Goal: Check status: Check status

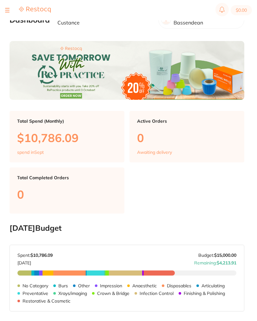
click at [8, 10] on button at bounding box center [7, 10] width 4 height 1
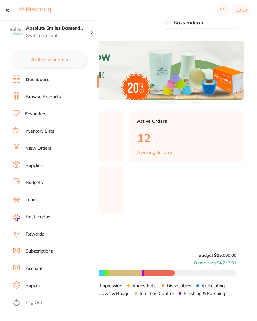
click at [44, 150] on link "View Orders" at bounding box center [39, 148] width 26 height 6
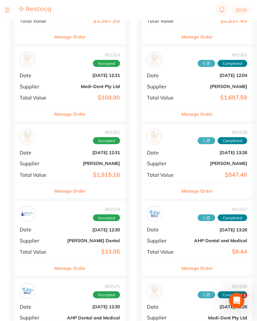
scroll to position [581, 0]
click at [60, 152] on div "# 93361 Accepted Date Sept 10 2025, 12:31 Supplier Henry Schein Halas Total Val…" at bounding box center [70, 153] width 111 height 59
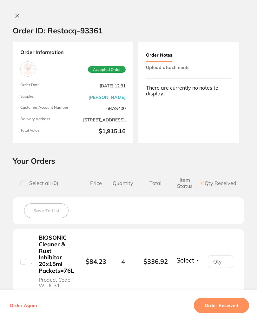
click at [189, 66] on button "Upload attachments" at bounding box center [168, 67] width 44 height 11
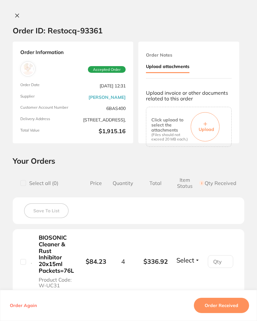
click at [217, 120] on button "Upload" at bounding box center [205, 126] width 29 height 29
click at [208, 131] on button "Upload" at bounding box center [205, 126] width 29 height 29
click at [210, 120] on button "Upload" at bounding box center [205, 126] width 29 height 29
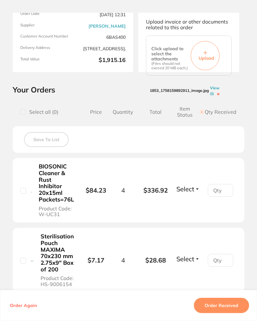
scroll to position [73, 0]
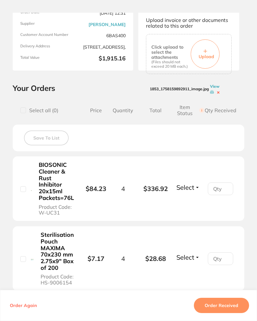
click at [192, 189] on span "Select" at bounding box center [186, 187] width 18 height 8
click at [195, 182] on span "Received" at bounding box center [188, 182] width 16 height 0
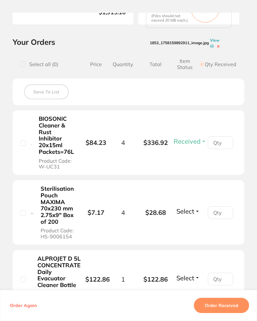
click at [192, 208] on span "Select" at bounding box center [186, 211] width 18 height 8
click at [196, 222] on li "Sterilisation Pouch MAXIMA 70x230 mm 2.75x9" Box of 200 Product Code: HS-900615…" at bounding box center [129, 212] width 232 height 65
click at [193, 213] on span "Select" at bounding box center [186, 211] width 18 height 8
click at [195, 206] on span "Received" at bounding box center [188, 206] width 16 height 0
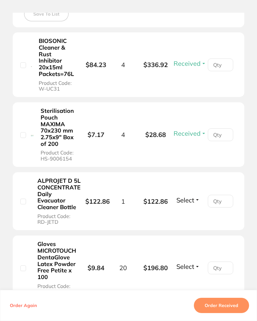
scroll to position [199, 0]
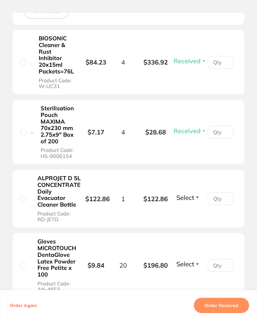
click at [193, 201] on span "Select" at bounding box center [186, 197] width 18 height 8
click at [192, 201] on span "Select" at bounding box center [186, 197] width 18 height 8
click at [194, 192] on span "Received" at bounding box center [188, 192] width 16 height 0
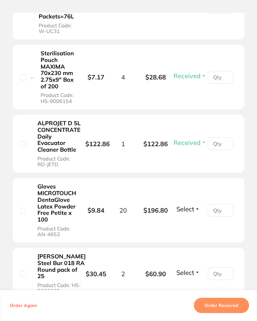
scroll to position [254, 0]
click at [192, 213] on span "Select" at bounding box center [186, 209] width 18 height 8
click at [193, 203] on span "Received" at bounding box center [188, 203] width 16 height 0
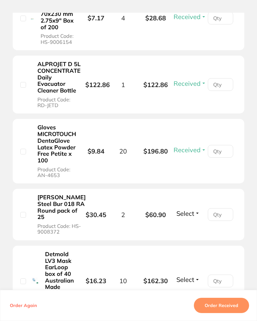
scroll to position [328, 0]
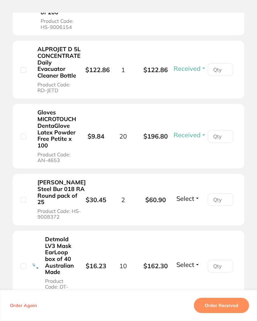
click at [193, 202] on span "Select" at bounding box center [186, 198] width 18 height 8
click at [194, 202] on span "Select" at bounding box center [186, 198] width 18 height 8
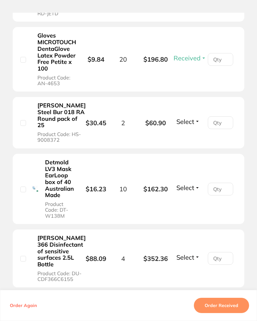
scroll to position [407, 0]
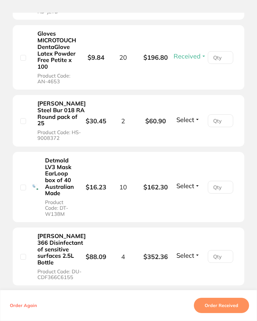
click at [192, 124] on span "Select" at bounding box center [186, 120] width 18 height 8
click at [195, 114] on span "Received" at bounding box center [188, 114] width 16 height 0
click at [192, 190] on span "Select" at bounding box center [186, 186] width 18 height 8
click at [194, 190] on span "Select" at bounding box center [186, 186] width 18 height 8
click at [191, 180] on span "Received" at bounding box center [188, 180] width 16 height 0
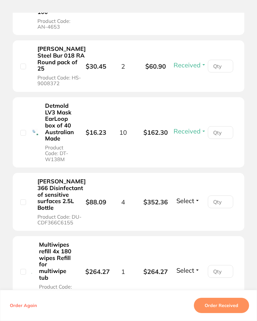
scroll to position [465, 0]
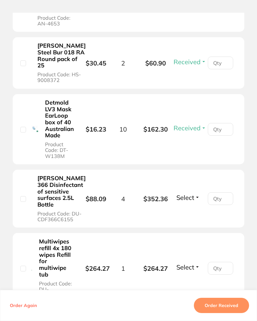
click at [192, 201] on span "Select" at bounding box center [186, 197] width 18 height 8
click at [193, 192] on span "Back Order" at bounding box center [188, 192] width 19 height 0
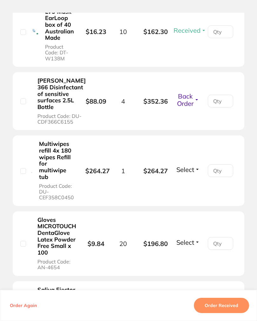
scroll to position [564, 0]
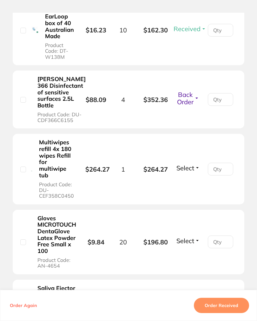
click at [189, 172] on span "Select" at bounding box center [186, 168] width 18 height 8
click at [193, 172] on span "Select" at bounding box center [186, 168] width 18 height 8
click at [192, 172] on span "Select" at bounding box center [186, 168] width 18 height 8
click at [194, 162] on span "Received" at bounding box center [188, 162] width 16 height 0
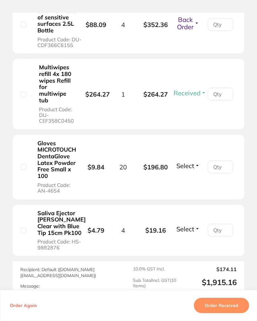
scroll to position [644, 0]
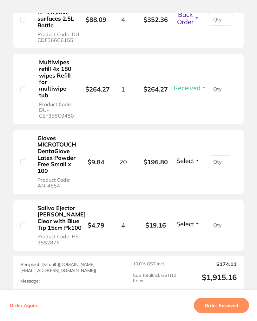
click at [190, 165] on span "Select" at bounding box center [186, 161] width 18 height 8
click at [193, 165] on span "Select" at bounding box center [186, 161] width 18 height 8
click at [196, 155] on span "Received" at bounding box center [188, 155] width 16 height 0
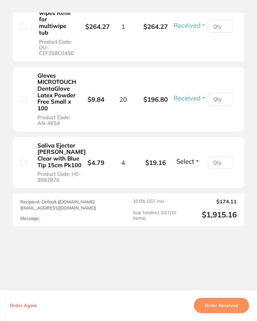
scroll to position [729, 0]
click at [188, 165] on span "Select" at bounding box center [186, 161] width 18 height 8
click at [194, 165] on span "Select" at bounding box center [186, 161] width 18 height 8
click at [196, 156] on span "Received" at bounding box center [188, 156] width 16 height 0
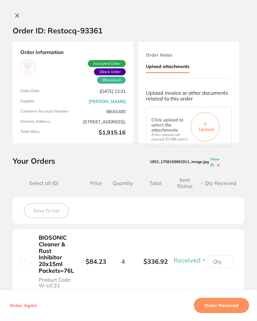
scroll to position [0, 0]
click at [18, 15] on icon at bounding box center [17, 15] width 5 height 5
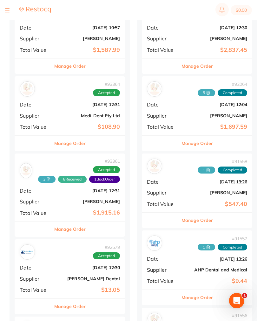
scroll to position [555, 0]
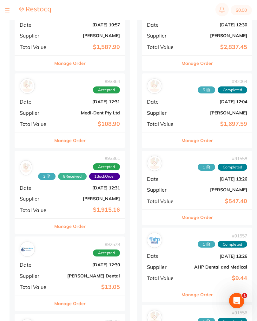
click at [60, 110] on b "Medi-Dent Pty Ltd" at bounding box center [89, 112] width 64 height 5
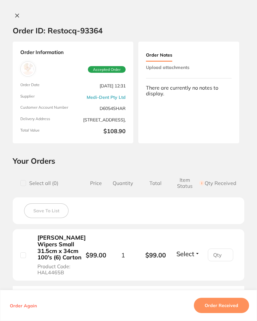
scroll to position [29, 0]
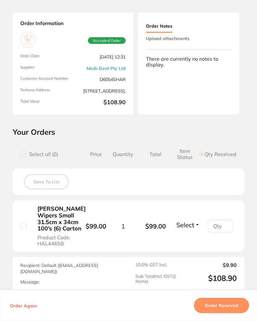
click at [187, 44] on button "Upload attachments" at bounding box center [168, 38] width 44 height 11
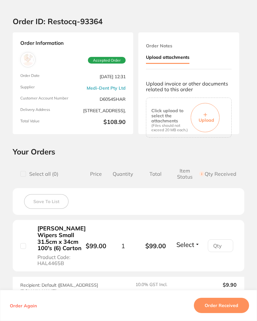
scroll to position [0, 0]
click at [208, 114] on button "Upload" at bounding box center [205, 117] width 29 height 29
click at [234, 309] on button "Order Received" at bounding box center [221, 305] width 55 height 15
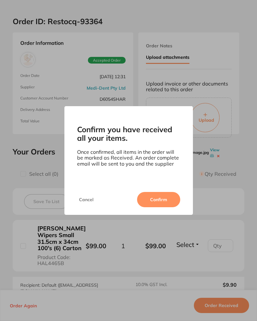
click at [167, 203] on button "Confirm" at bounding box center [158, 199] width 43 height 15
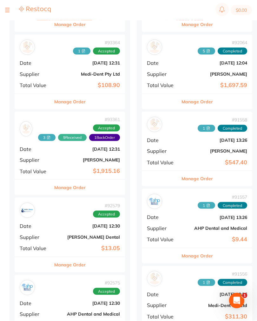
scroll to position [639, 0]
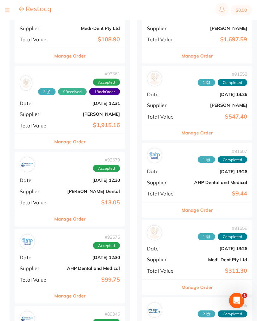
click at [58, 182] on div "# 92579 Accepted Date Sept 3 2025, 12:30 Supplier Erskine Dental Total Value $1…" at bounding box center [70, 181] width 111 height 59
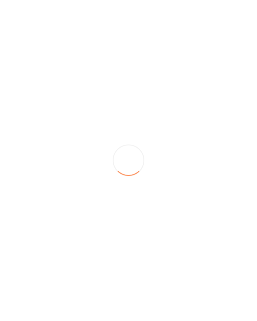
scroll to position [639, 0]
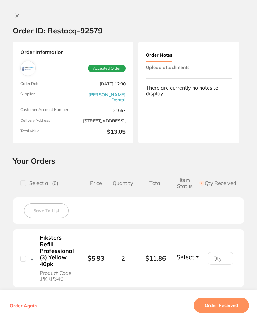
click at [186, 70] on button "Upload attachments" at bounding box center [168, 67] width 44 height 11
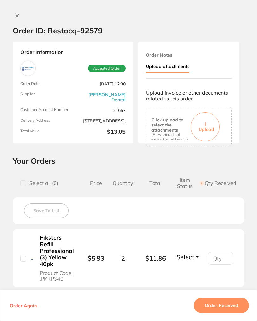
click at [183, 65] on button "Upload attachments" at bounding box center [168, 67] width 44 height 12
click at [214, 121] on button "Upload" at bounding box center [205, 126] width 29 height 29
click at [235, 313] on button "Order Received" at bounding box center [221, 305] width 55 height 15
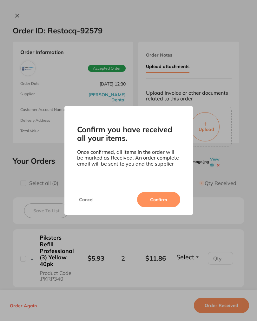
click at [162, 206] on button "Confirm" at bounding box center [158, 199] width 43 height 15
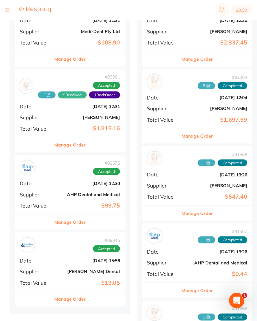
scroll to position [637, 0]
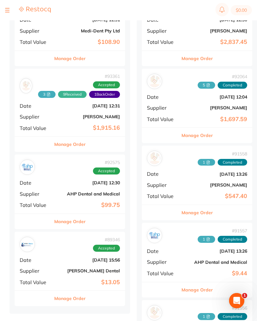
click at [52, 173] on div "# 92575 Accepted Date [DATE] 12:30 Supplier AHP Dental and Medical Total Value …" at bounding box center [70, 183] width 111 height 59
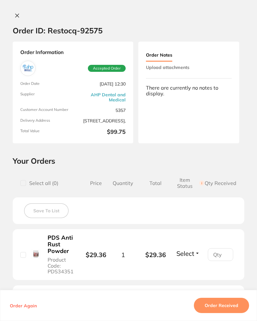
click at [17, 15] on icon at bounding box center [17, 15] width 5 height 5
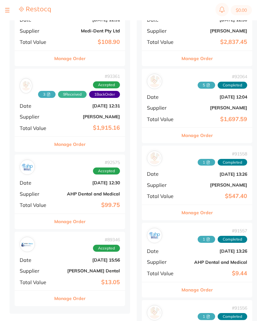
click at [11, 11] on div at bounding box center [28, 10] width 46 height 8
click at [8, 10] on button at bounding box center [7, 10] width 4 height 1
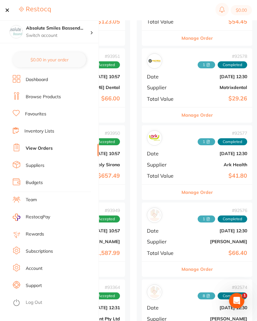
scroll to position [348, 0]
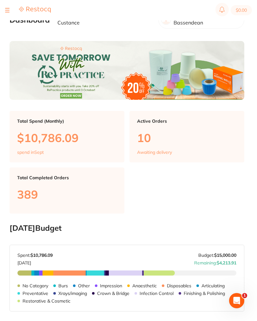
click at [12, 13] on div at bounding box center [28, 10] width 46 height 8
click at [10, 10] on div at bounding box center [28, 10] width 46 height 8
click at [5, 10] on button at bounding box center [7, 10] width 4 height 1
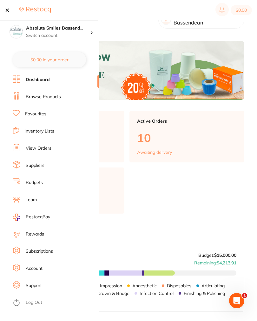
click at [43, 147] on link "View Orders" at bounding box center [39, 148] width 26 height 6
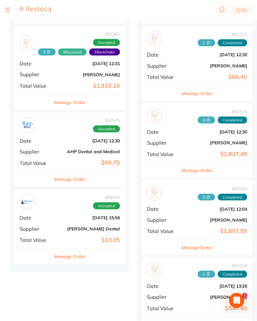
scroll to position [598, 0]
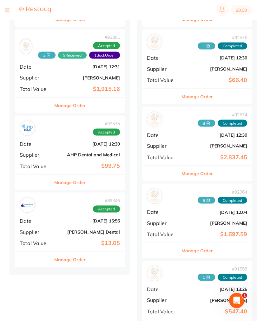
click at [57, 135] on div "# 92575 Accepted Date [DATE] 12:30 Supplier AHP Dental and Medical Total Value …" at bounding box center [70, 145] width 111 height 59
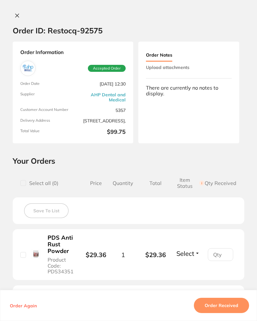
click at [184, 68] on button "Upload attachments" at bounding box center [168, 67] width 44 height 11
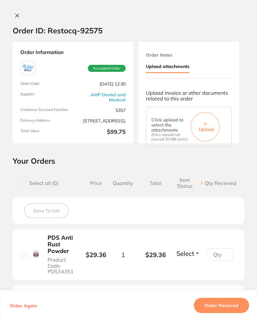
click at [208, 119] on button "Upload" at bounding box center [205, 126] width 29 height 29
click at [233, 308] on button "Order Received" at bounding box center [221, 305] width 55 height 15
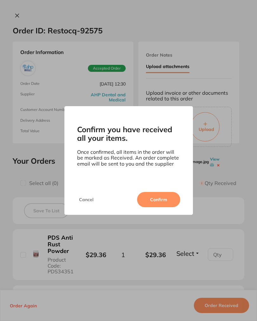
click at [169, 203] on button "Confirm" at bounding box center [158, 199] width 43 height 15
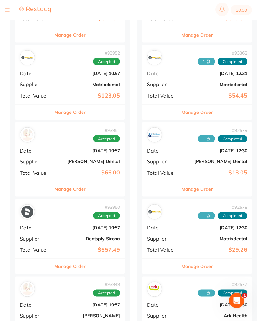
scroll to position [236, 0]
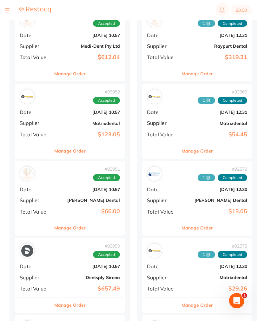
click at [9, 10] on button at bounding box center [7, 10] width 4 height 1
